Goal: Find specific page/section

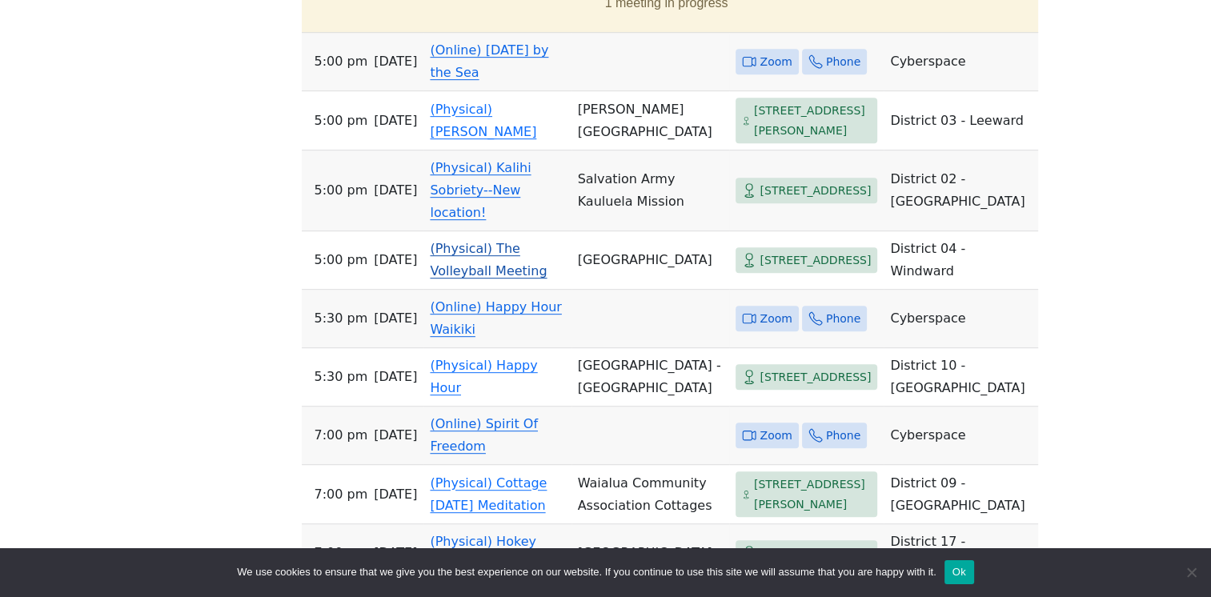
scroll to position [725, 0]
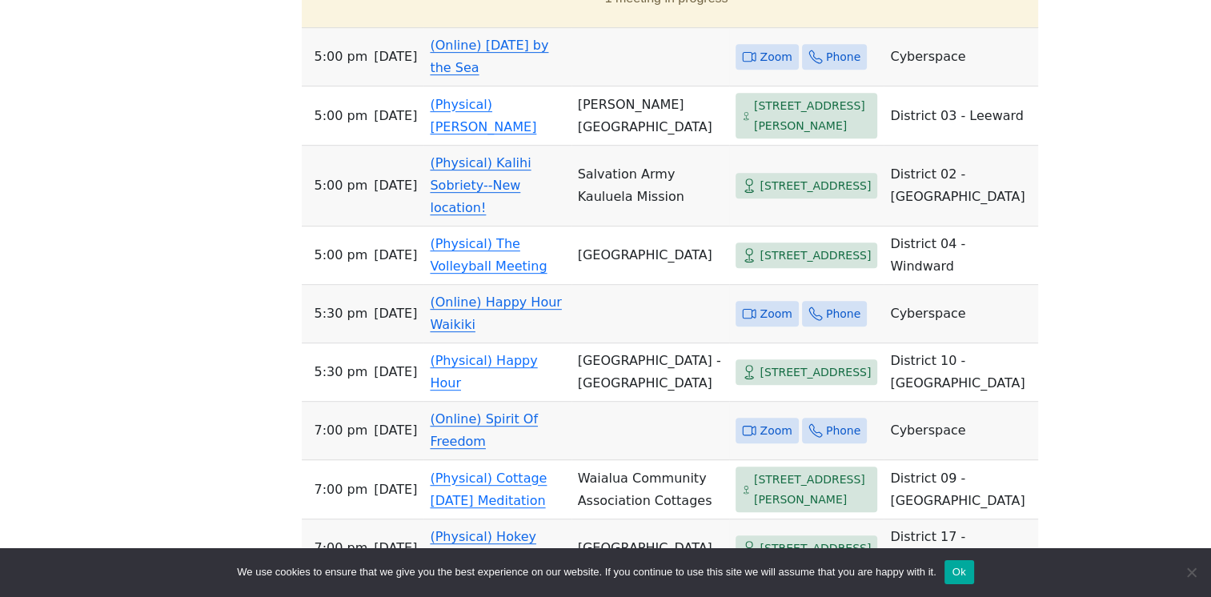
click at [760, 324] on span "Zoom" at bounding box center [776, 314] width 32 height 20
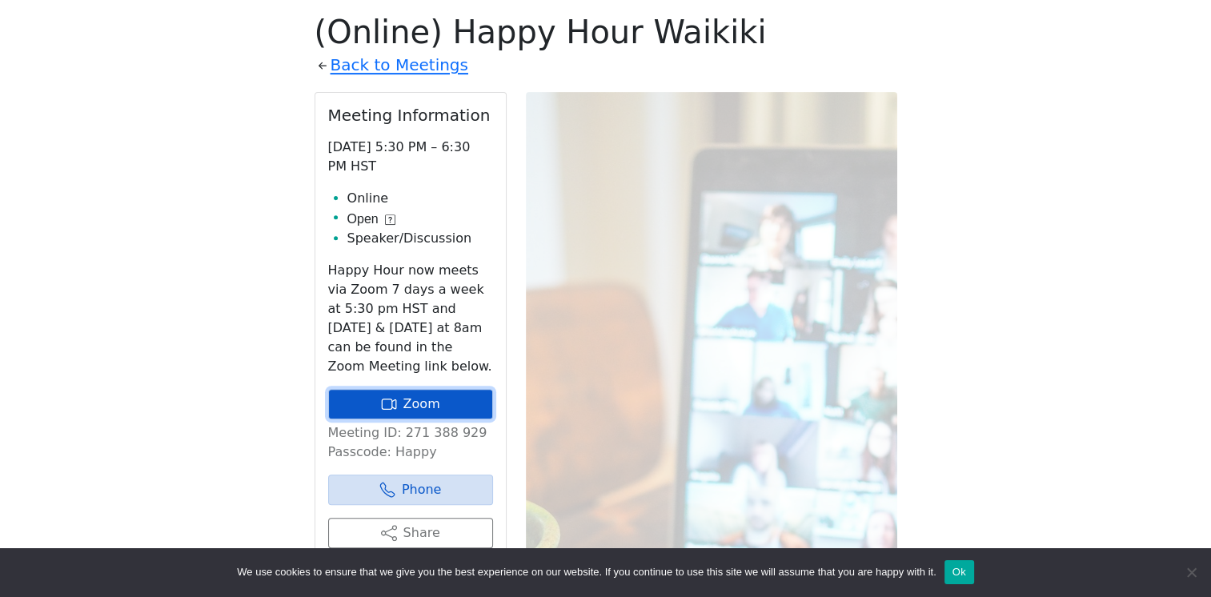
click at [451, 402] on link "Zoom" at bounding box center [410, 404] width 165 height 30
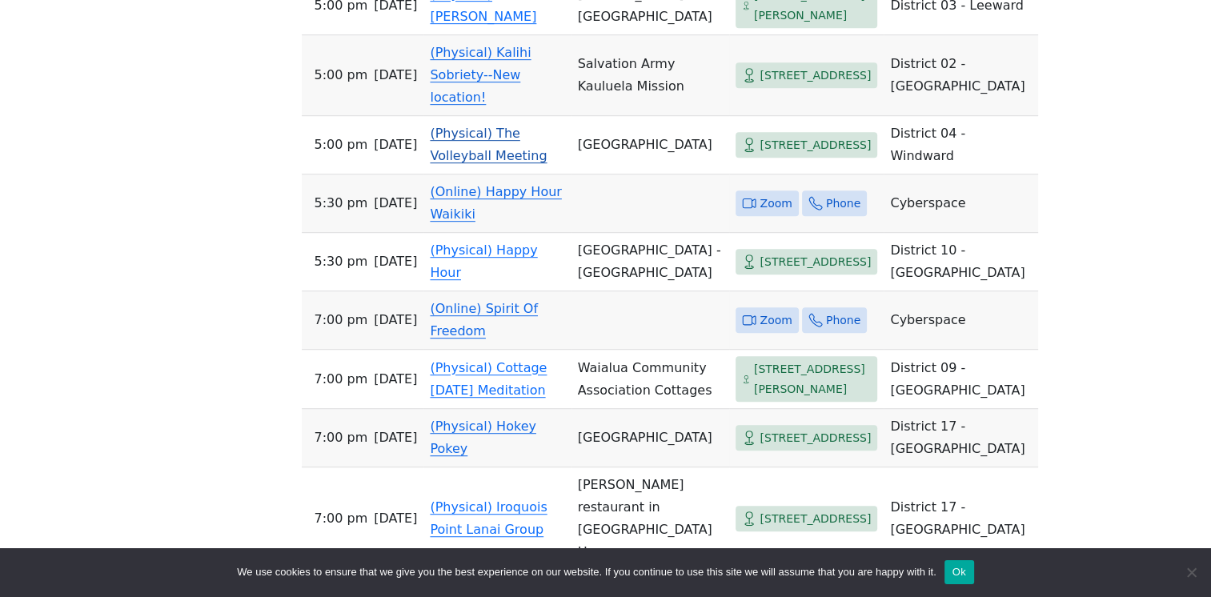
scroll to position [854, 0]
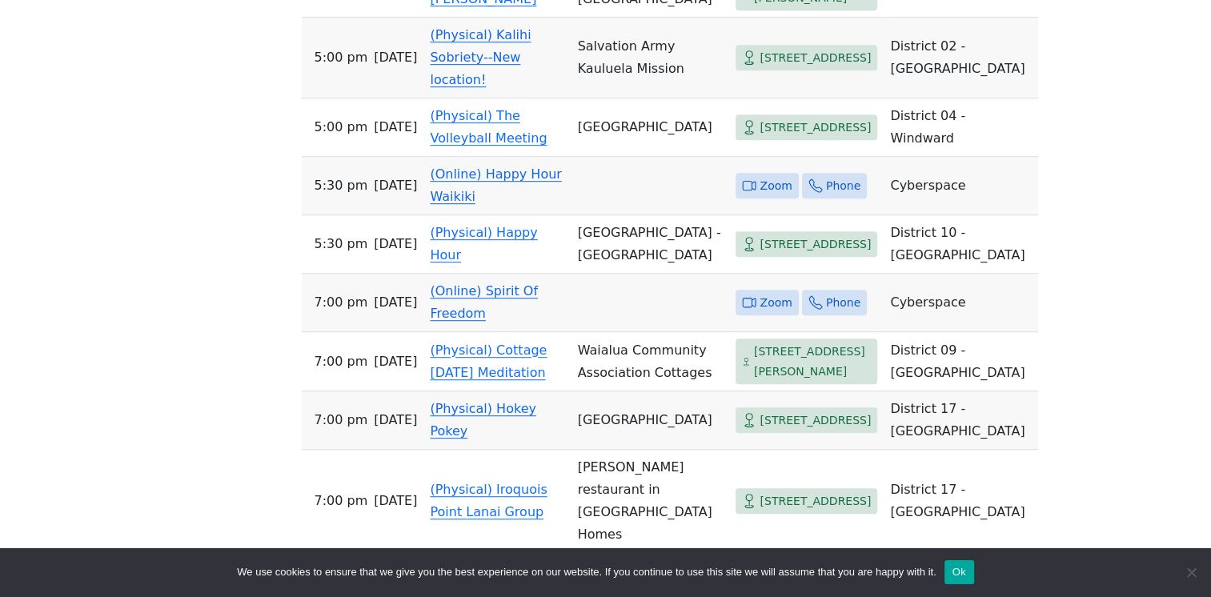
click at [760, 196] on span "Zoom" at bounding box center [776, 186] width 32 height 20
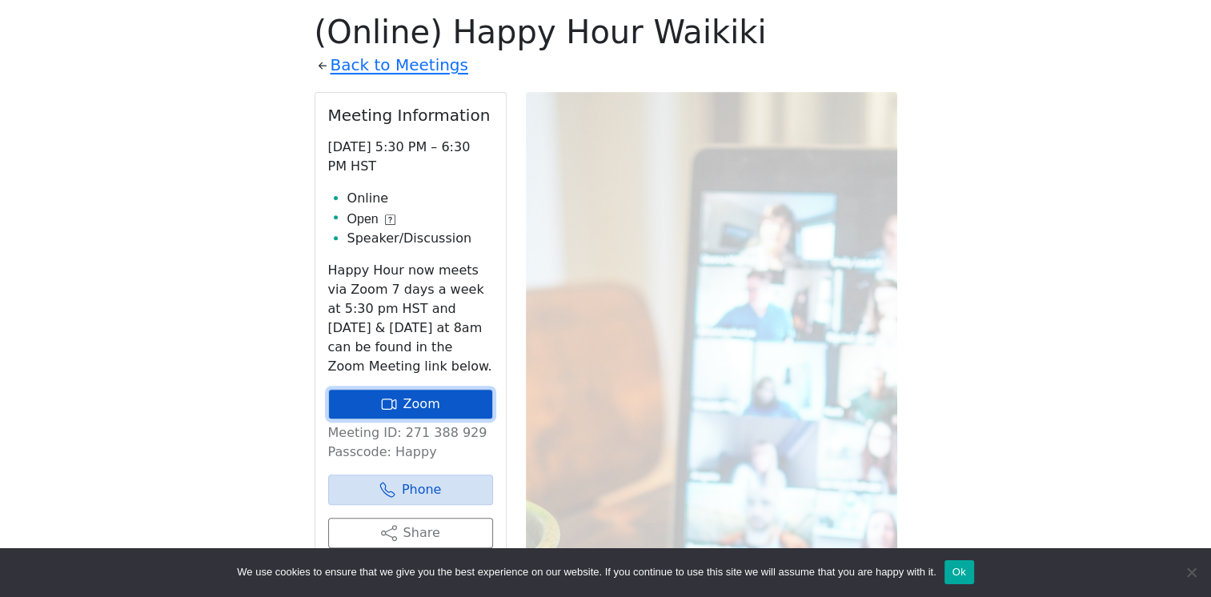
click at [400, 405] on link "Zoom" at bounding box center [410, 404] width 165 height 30
